Goal: Task Accomplishment & Management: Manage account settings

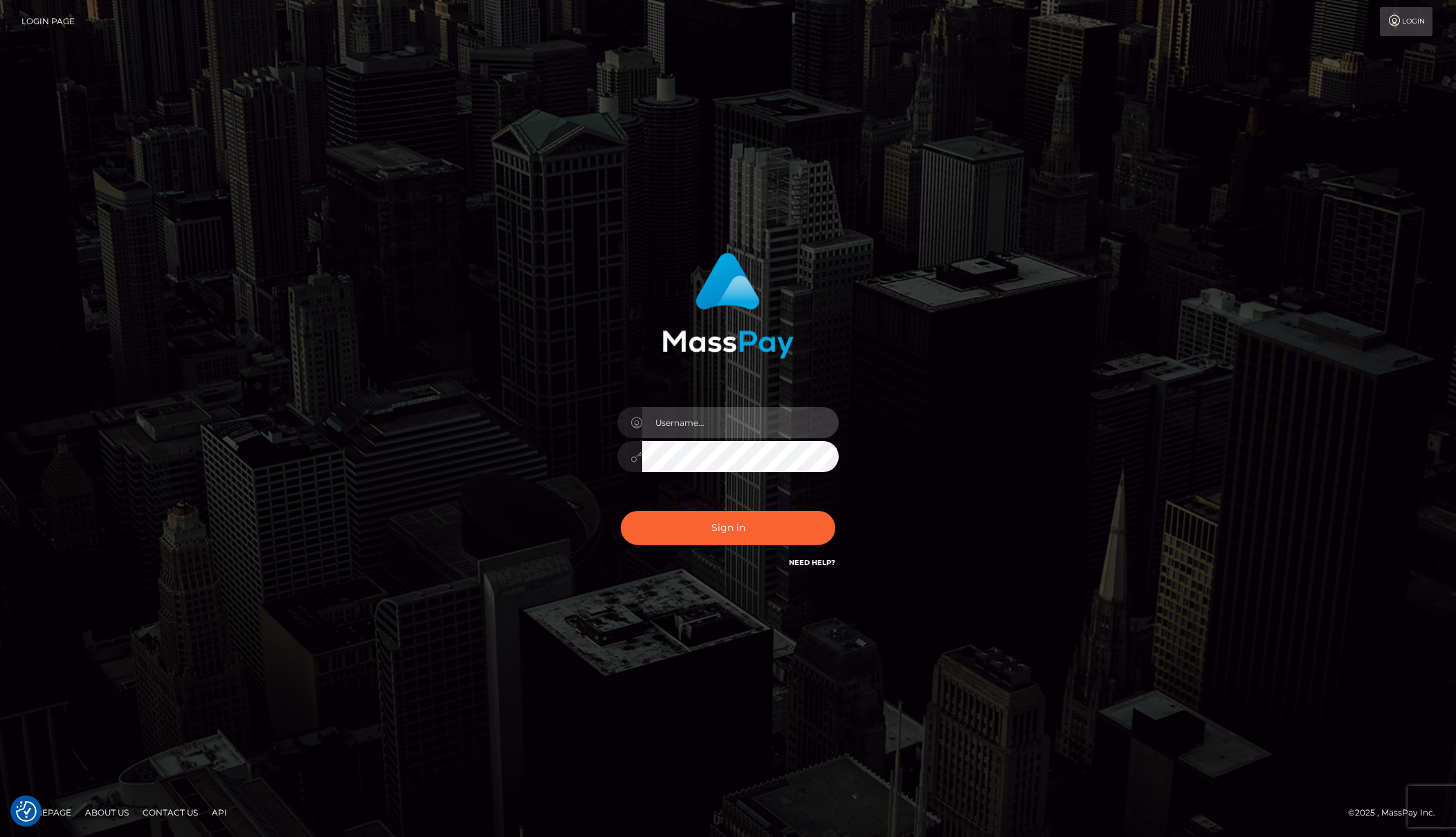
type input "[PERSON_NAME]"
click at [716, 494] on div "[PERSON_NAME]" at bounding box center [728, 449] width 242 height 106
click at [722, 528] on button "Sign in" at bounding box center [728, 528] width 214 height 34
type input "[PERSON_NAME]"
click at [722, 528] on button "Sign in" at bounding box center [728, 528] width 214 height 34
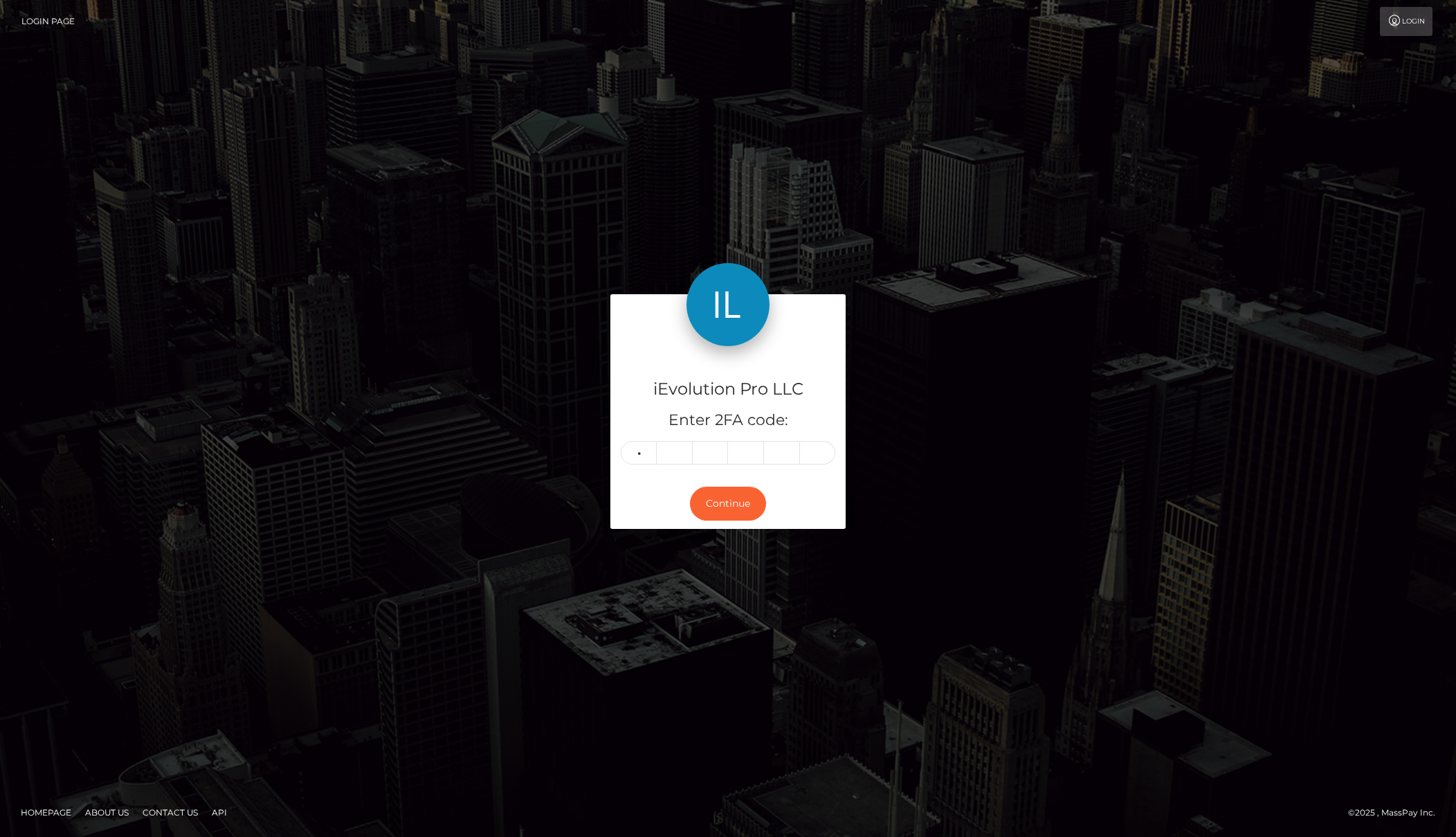
type input "8"
type input "6"
type input "3"
type input "2"
type input "0"
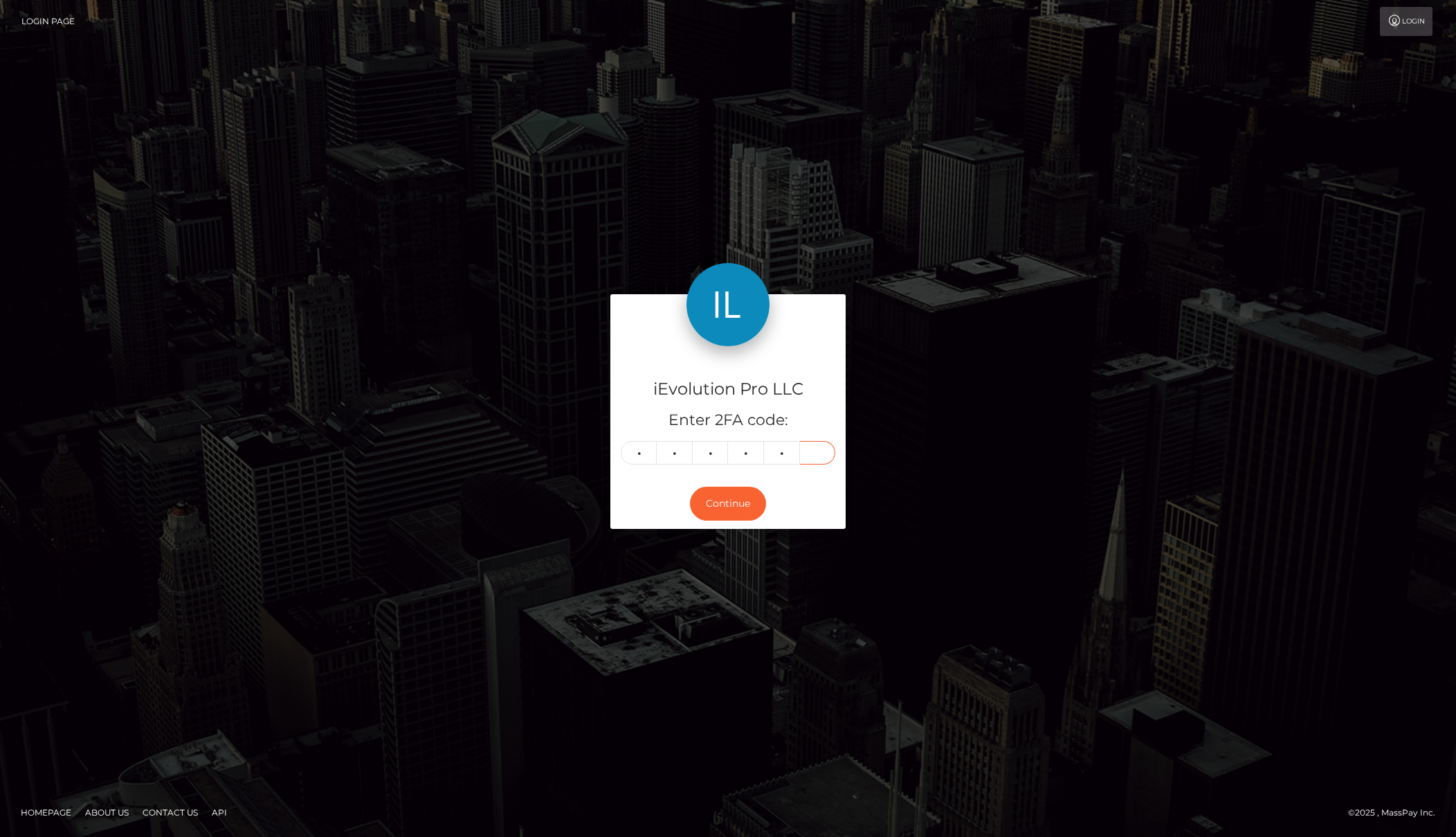
type input "4"
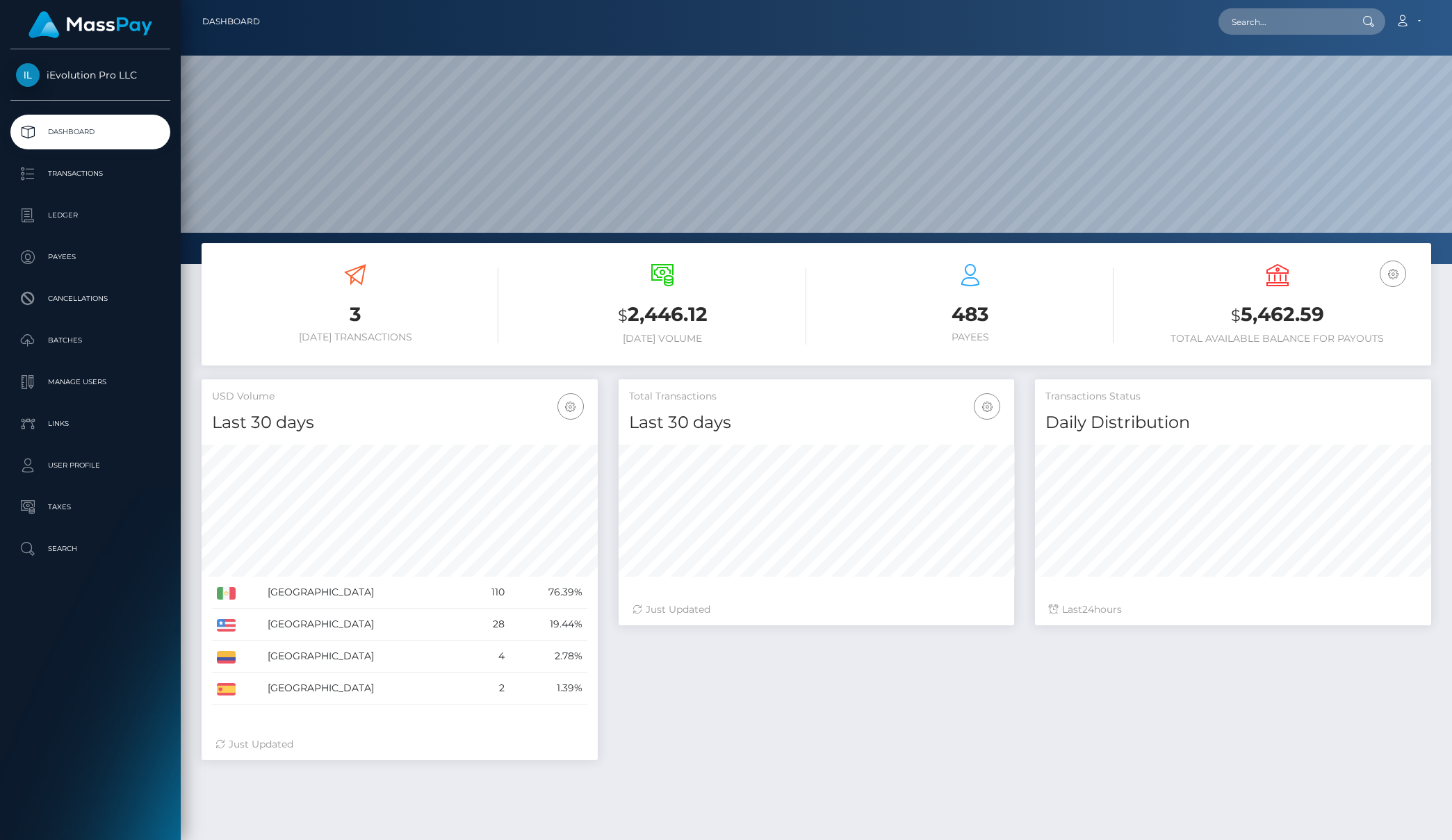
scroll to position [247, 396]
